Goal: Check status

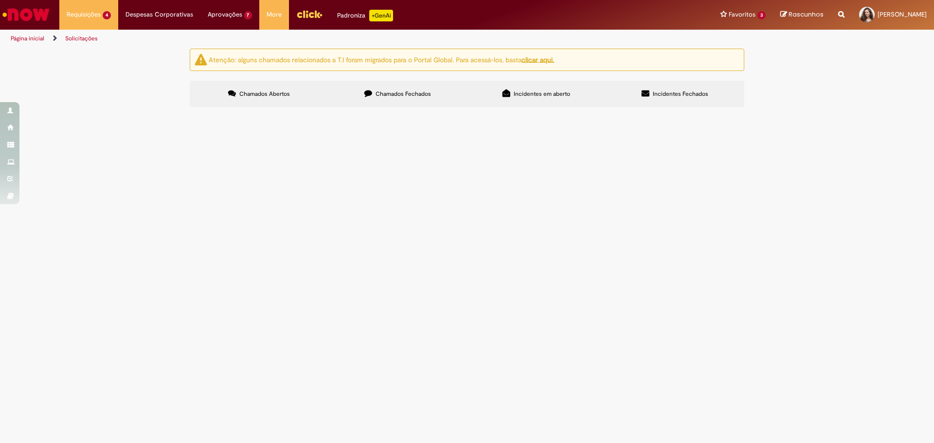
click at [0, 0] on span "Olá, boa tarde. Solicito, por favor, o pagamento retroativo da funcionária [PER…" at bounding box center [0, 0] width 0 height 0
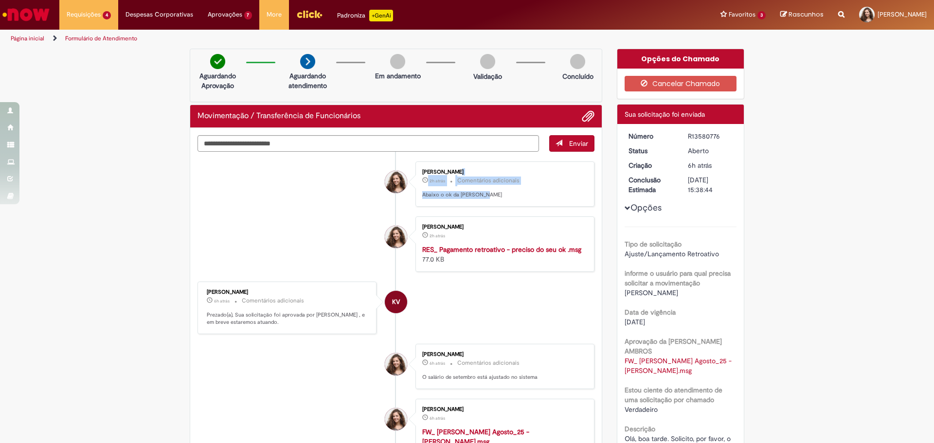
drag, startPoint x: 480, startPoint y: 192, endPoint x: 392, endPoint y: 181, distance: 88.2
click at [392, 181] on li "[PERSON_NAME] 2h atrás 2 horas atrás Comentários adicionais Abaixo o ok da Lari…" at bounding box center [395, 183] width 397 height 45
click at [283, 197] on li "[PERSON_NAME] 2h atrás 2 horas atrás Comentários adicionais Abaixo o ok da Lari…" at bounding box center [395, 183] width 397 height 45
click at [32, 38] on link "Página inicial" at bounding box center [28, 39] width 34 height 8
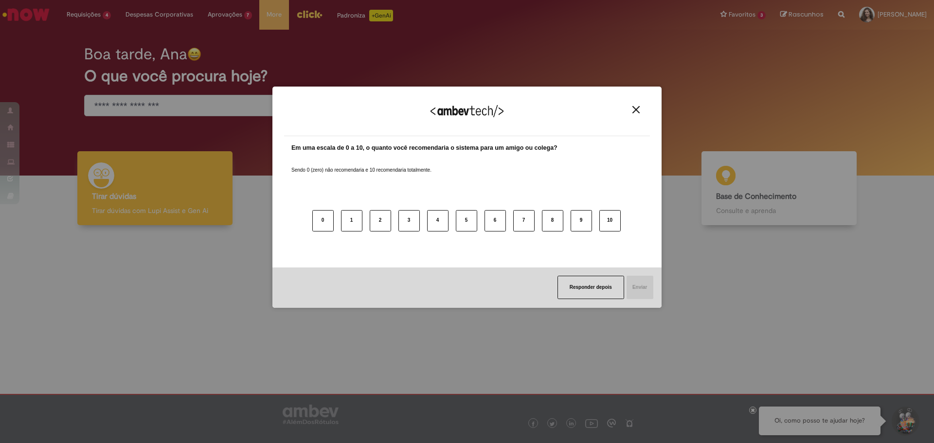
click at [636, 109] on img "Close" at bounding box center [635, 109] width 7 height 7
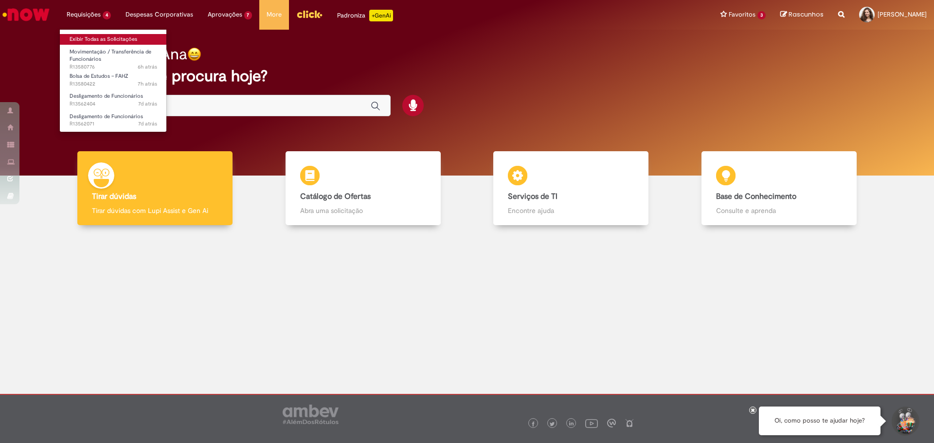
click at [99, 37] on link "Exibir Todas as Solicitações" at bounding box center [113, 39] width 107 height 11
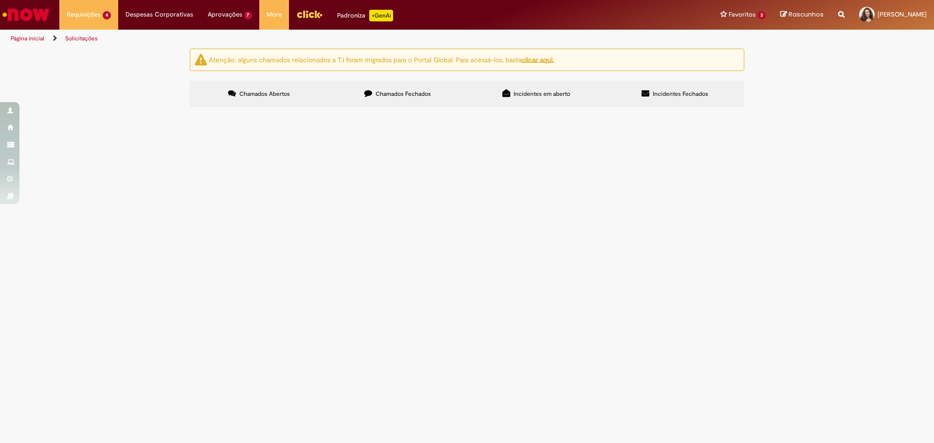
click at [32, 39] on link "Página inicial" at bounding box center [28, 39] width 34 height 8
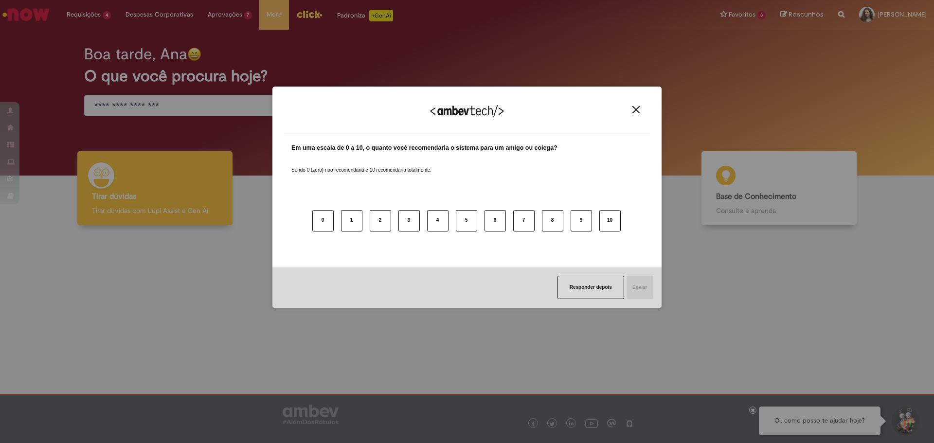
click at [636, 109] on img "Close" at bounding box center [635, 109] width 7 height 7
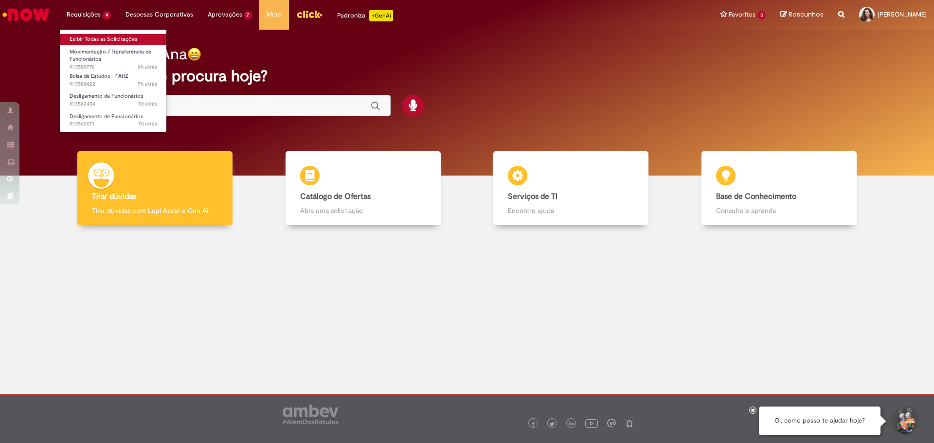
click at [93, 39] on link "Exibir Todas as Solicitações" at bounding box center [113, 39] width 107 height 11
